Goal: Information Seeking & Learning: Learn about a topic

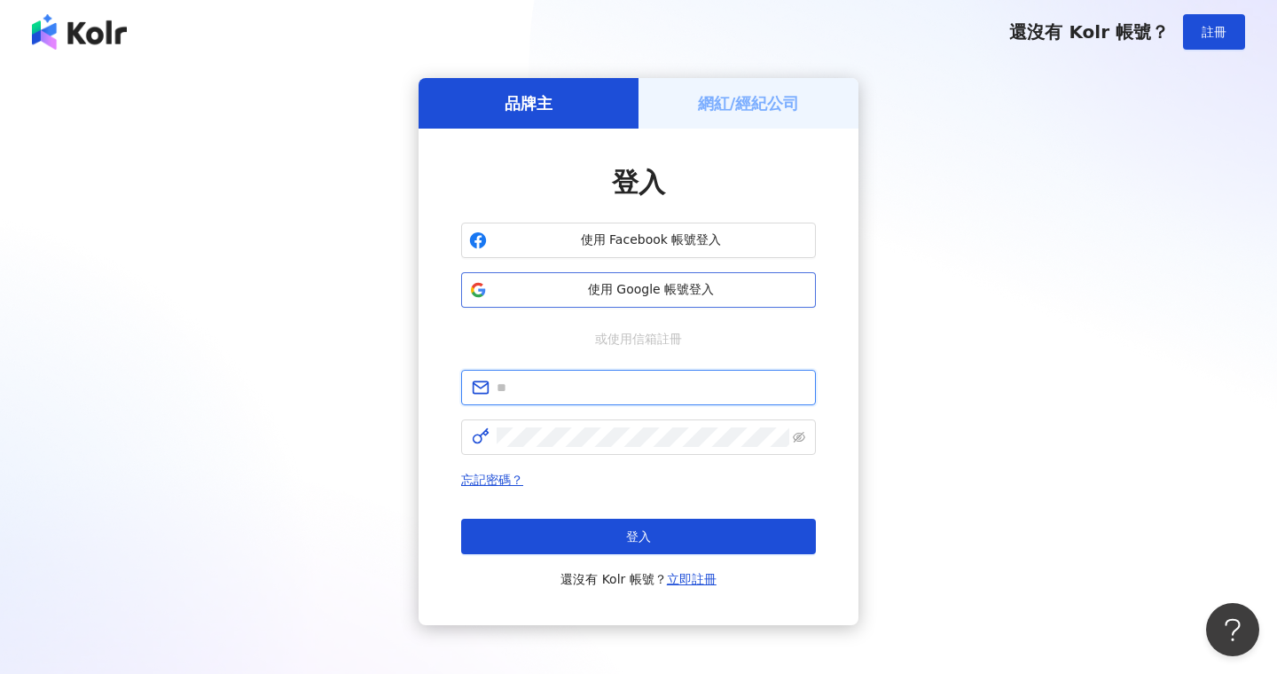
type input "**********"
click at [566, 288] on span "使用 Google 帳號登入" at bounding box center [651, 290] width 314 height 18
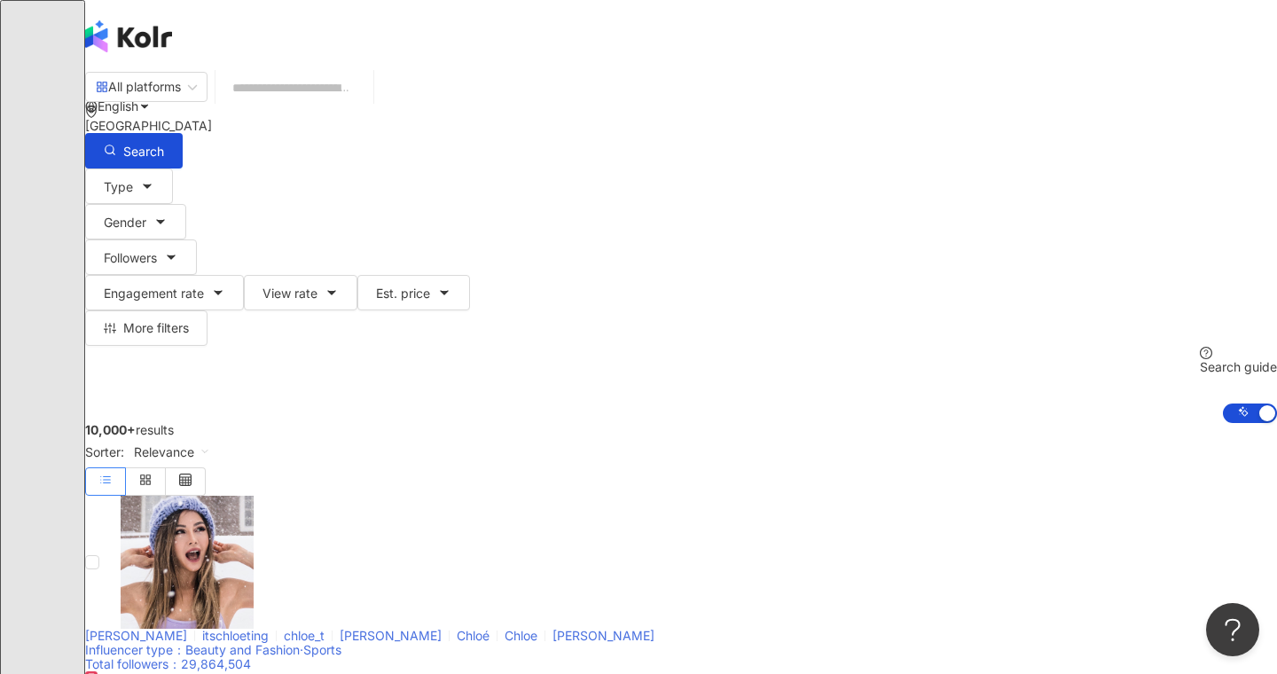
click at [187, 628] on span "[PERSON_NAME]" at bounding box center [136, 635] width 102 height 15
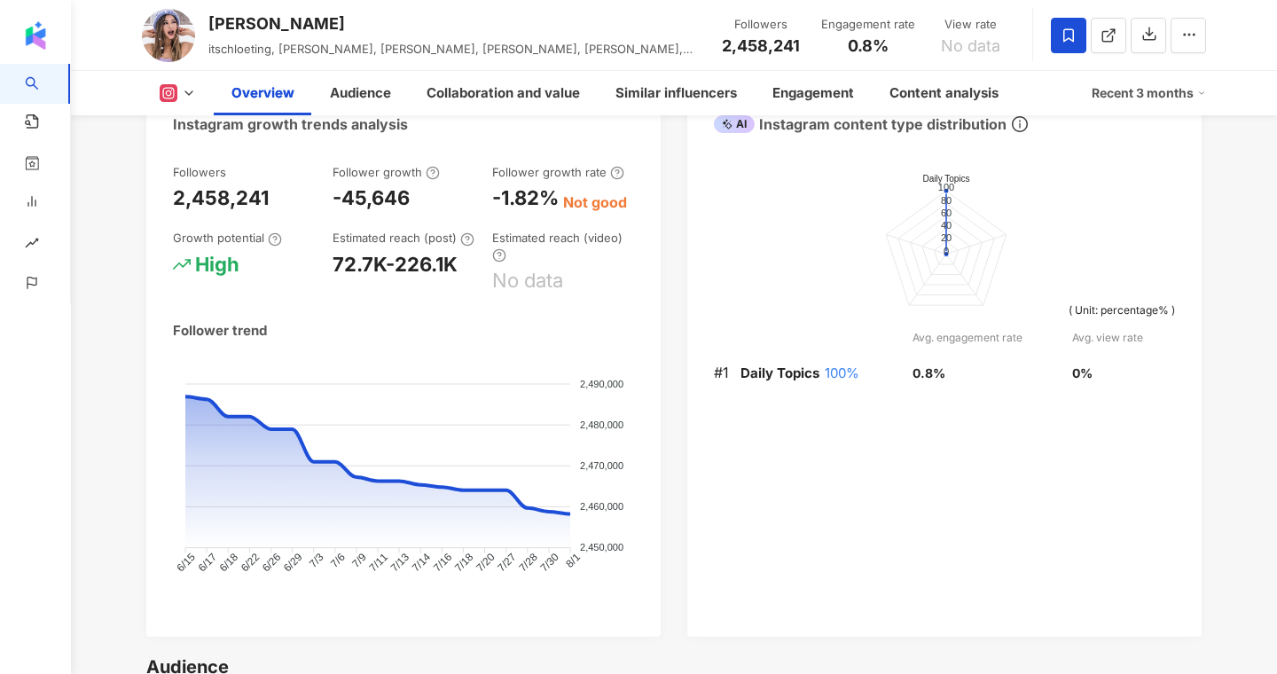
scroll to position [969, 0]
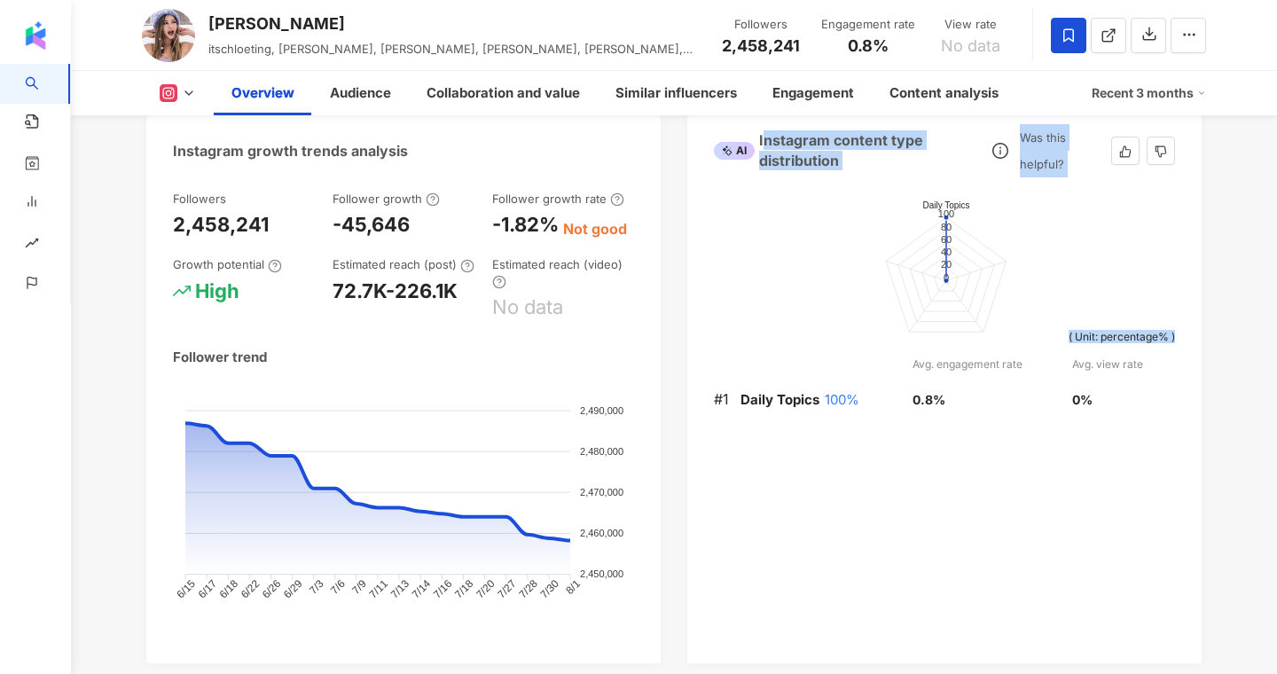
drag, startPoint x: 763, startPoint y: 135, endPoint x: 993, endPoint y: 511, distance: 441.1
click at [993, 511] on div "AI Instagram content type distribution Was this helpful? Request trial plan ( R…" at bounding box center [944, 389] width 514 height 548
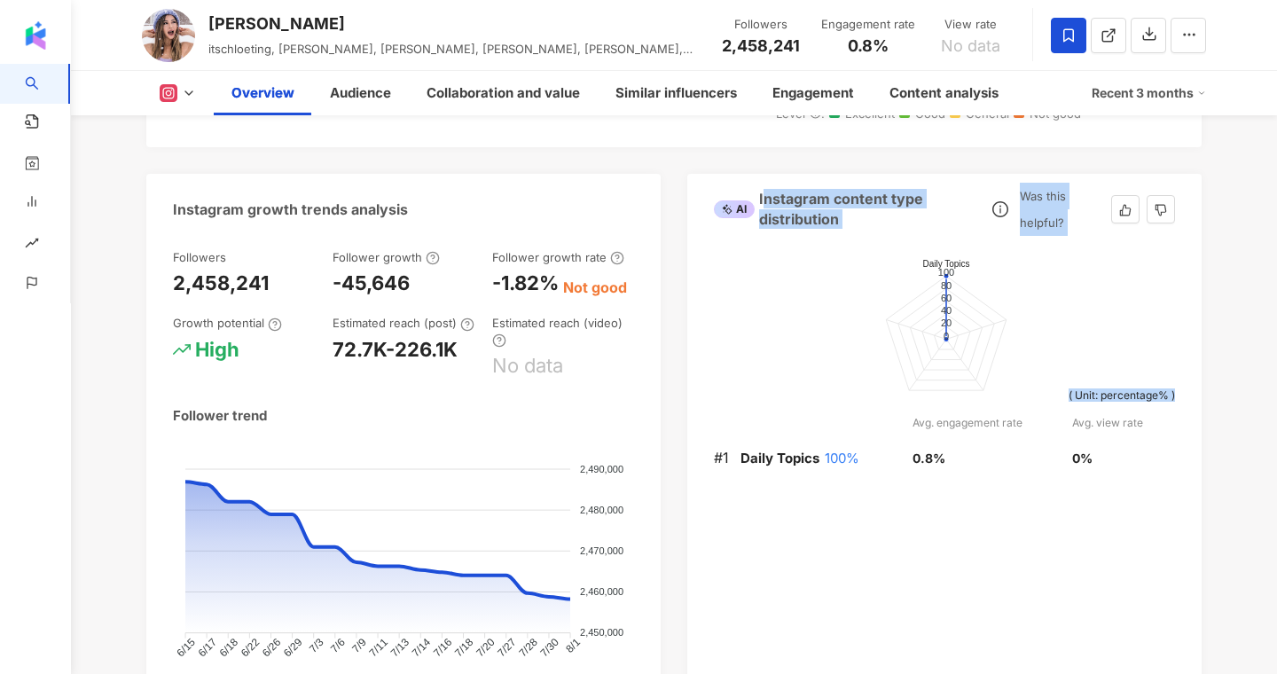
scroll to position [898, 0]
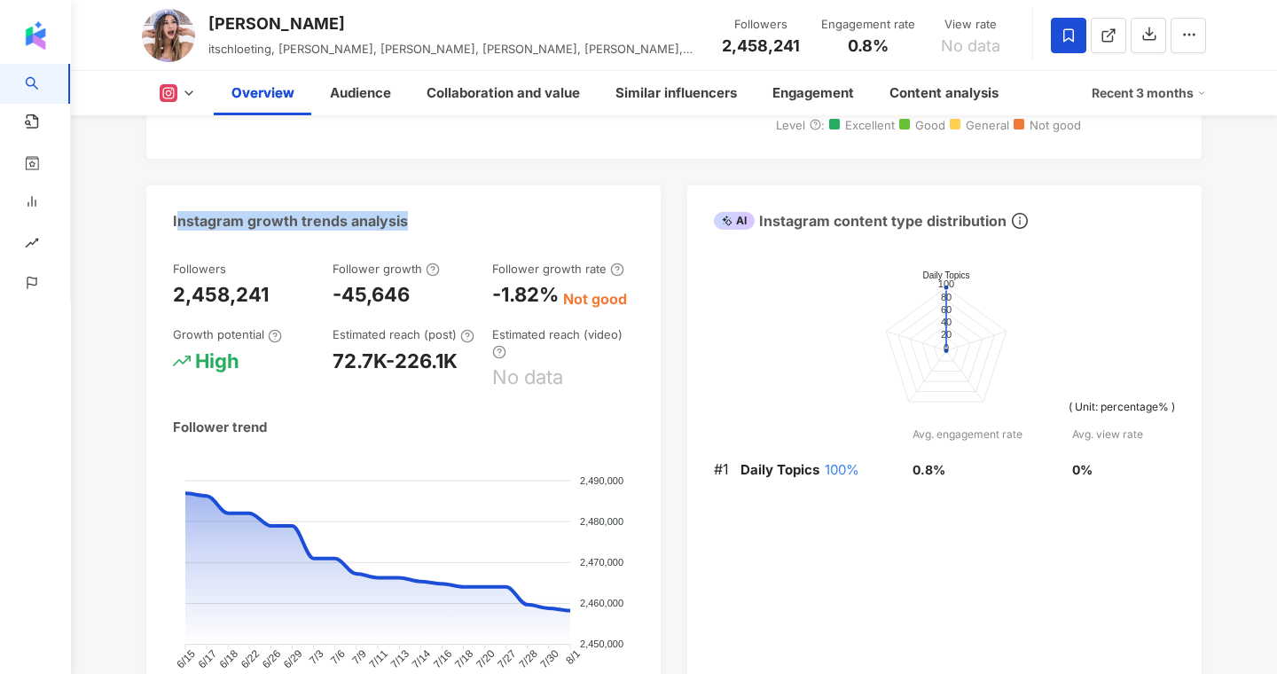
drag, startPoint x: 176, startPoint y: 222, endPoint x: 441, endPoint y: 232, distance: 265.4
click at [441, 232] on div "Instagram growth trends analysis" at bounding box center [403, 214] width 514 height 58
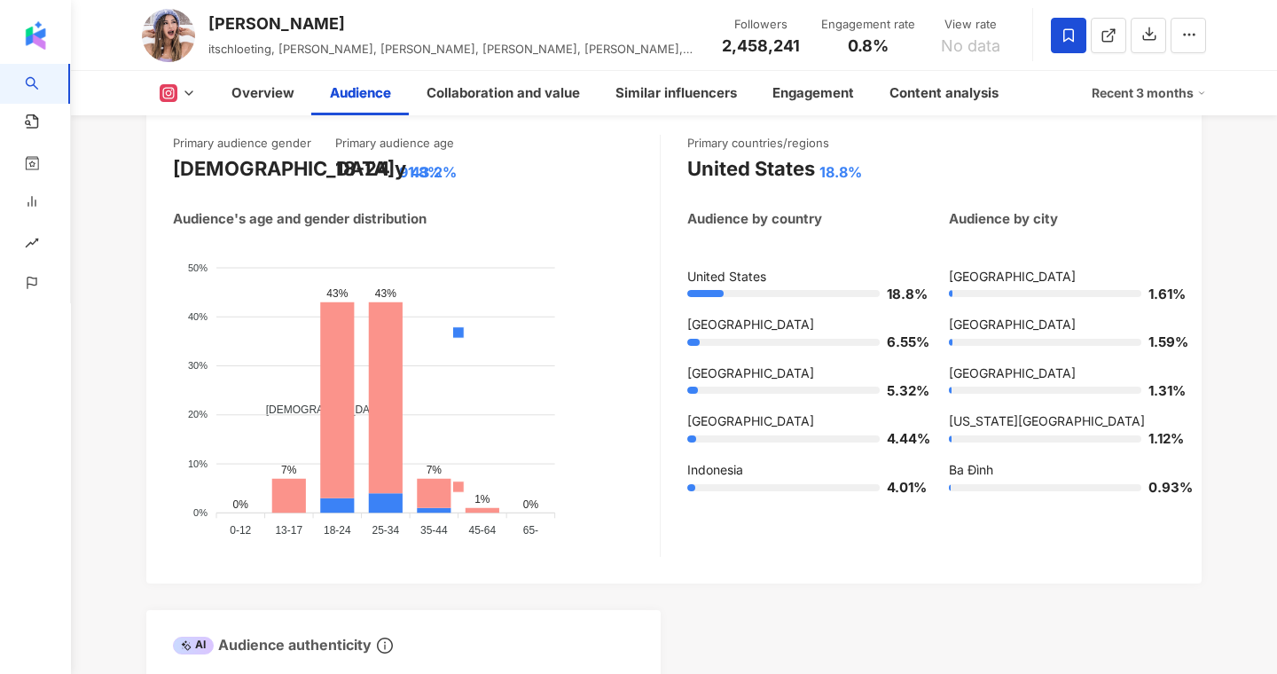
scroll to position [1569, 0]
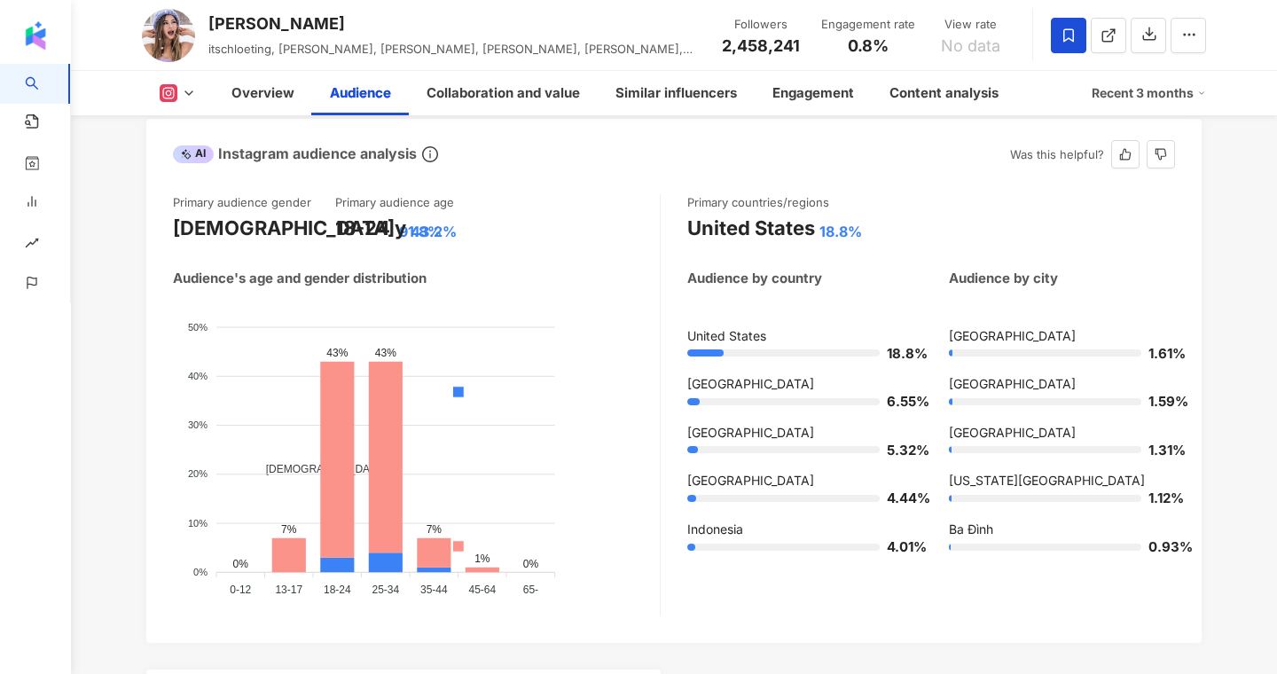
click at [552, 240] on div "Primary audience gender [DEMOGRAPHIC_DATA] 91.8% Primary audience age [DEMOGRAP…" at bounding box center [416, 218] width 487 height 48
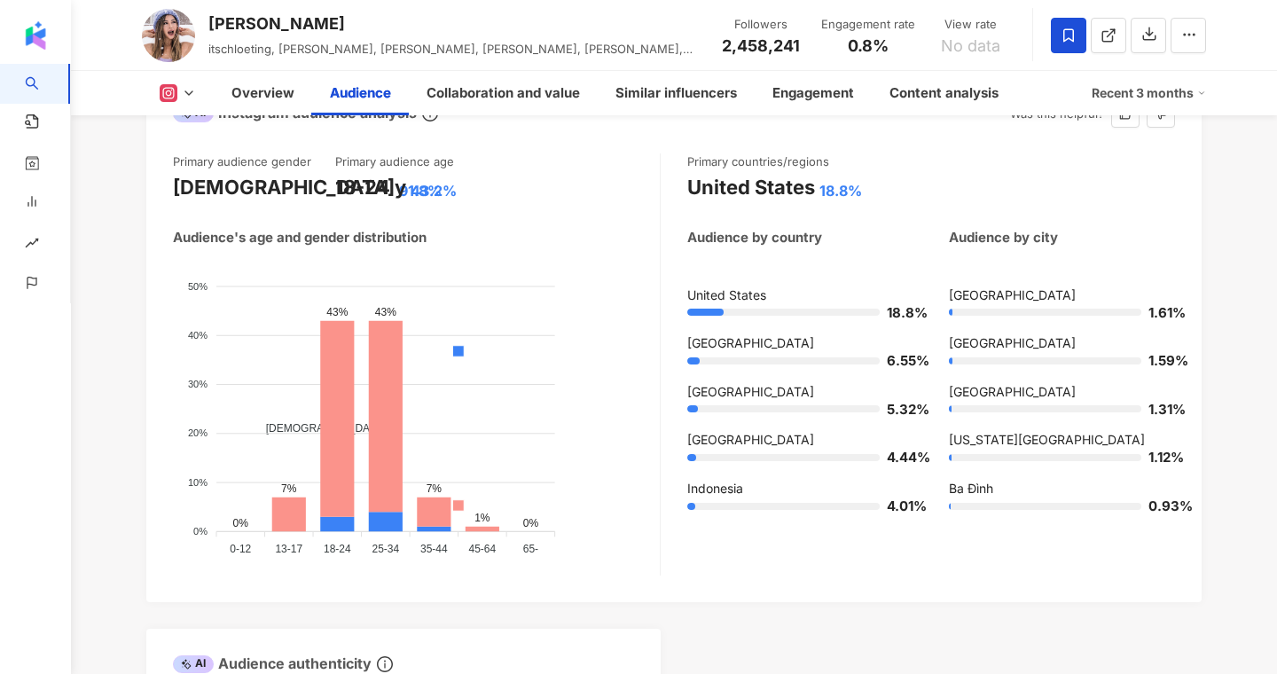
scroll to position [1592, 0]
